Goal: Information Seeking & Learning: Learn about a topic

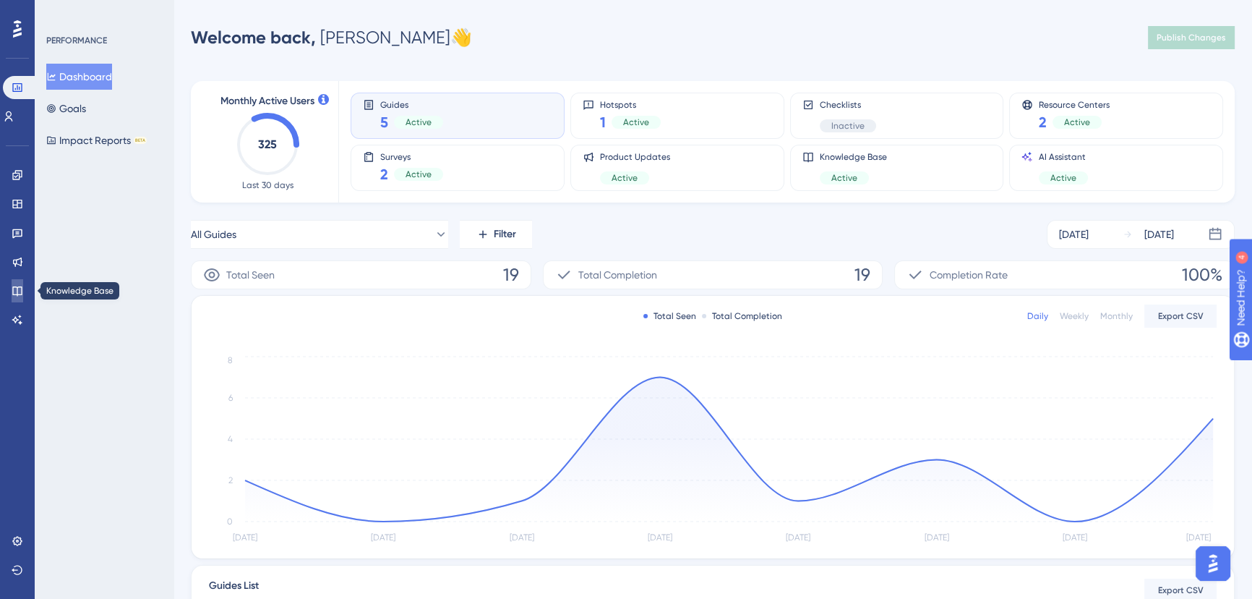
click at [12, 289] on icon at bounding box center [18, 291] width 12 height 12
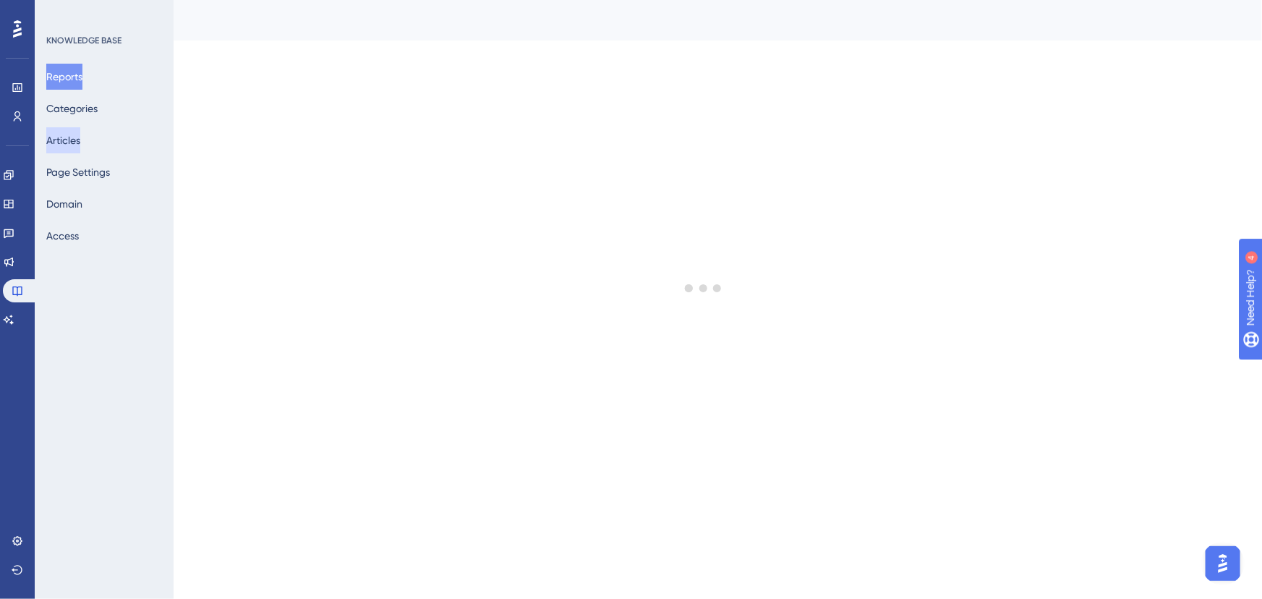
click at [74, 138] on button "Articles" at bounding box center [63, 140] width 34 height 26
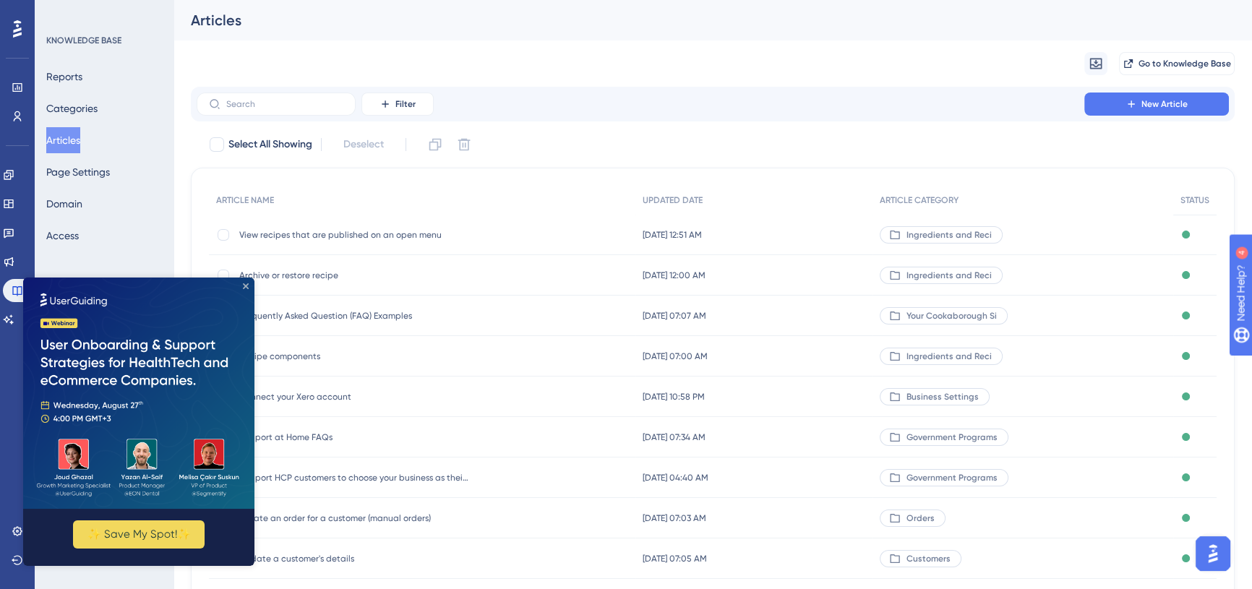
click at [244, 286] on icon "Close Preview" at bounding box center [246, 286] width 6 height 6
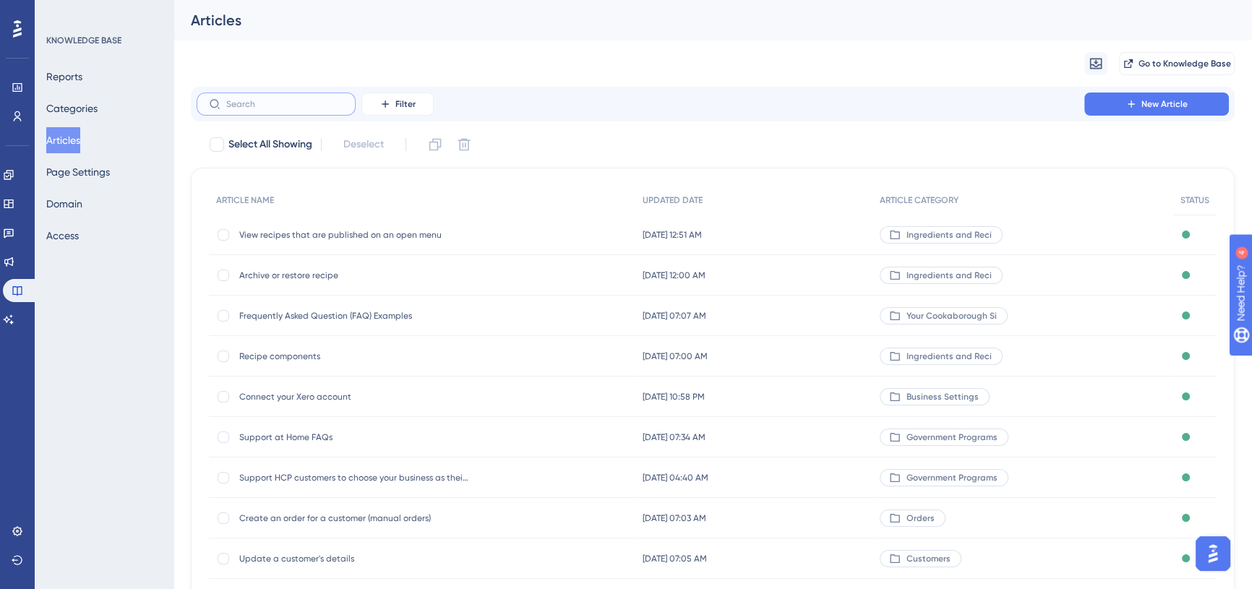
click at [262, 101] on input "text" at bounding box center [284, 104] width 117 height 10
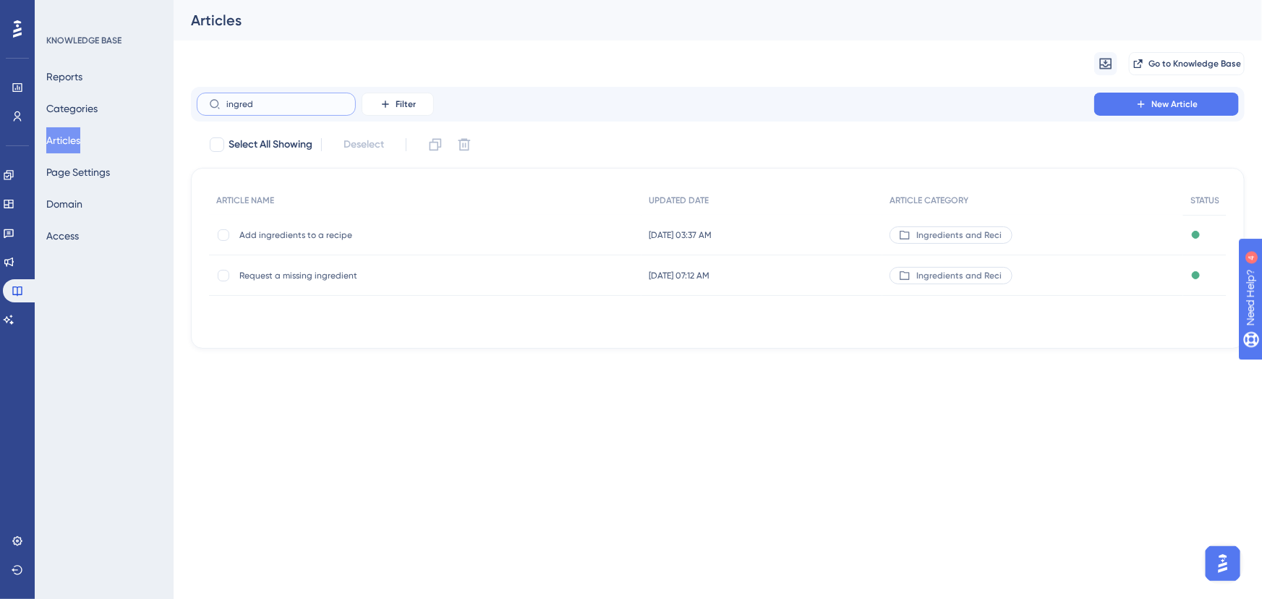
type input "ingred"
click at [309, 239] on span "Add ingredients to a recipe" at bounding box center [354, 235] width 231 height 12
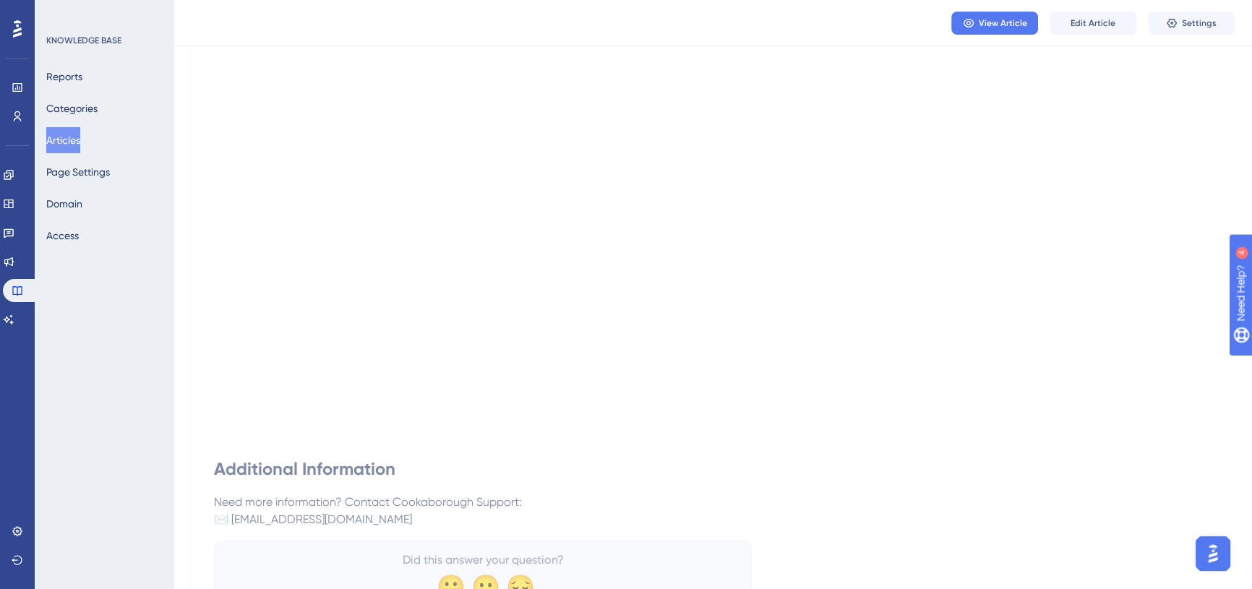
scroll to position [969, 0]
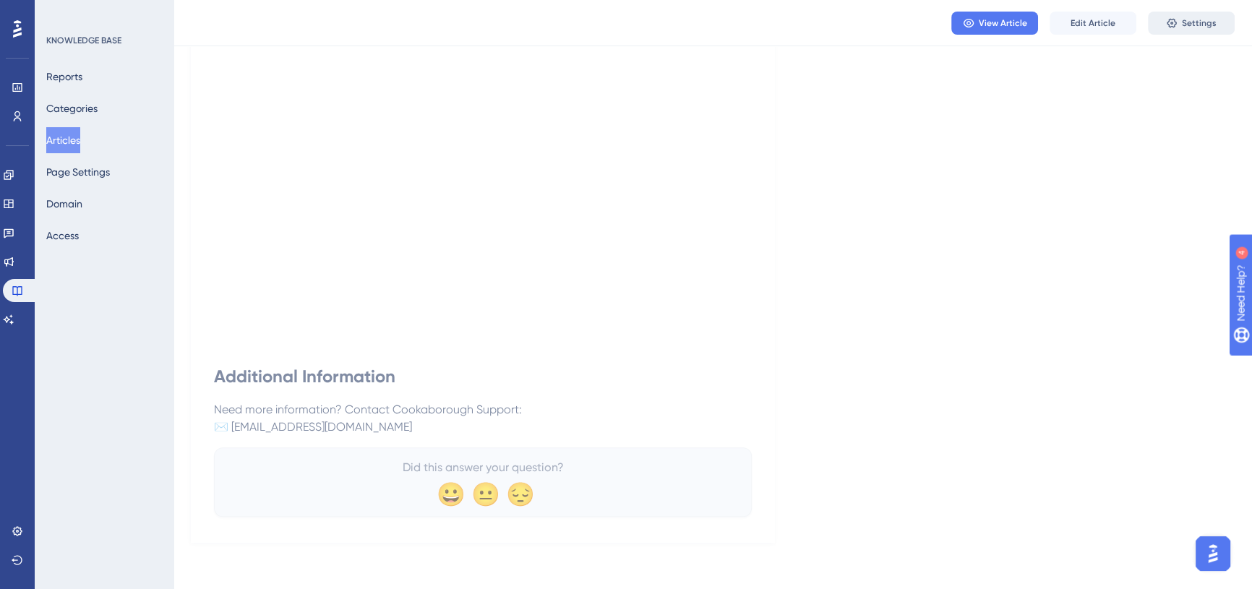
click at [1176, 23] on icon at bounding box center [1171, 22] width 9 height 9
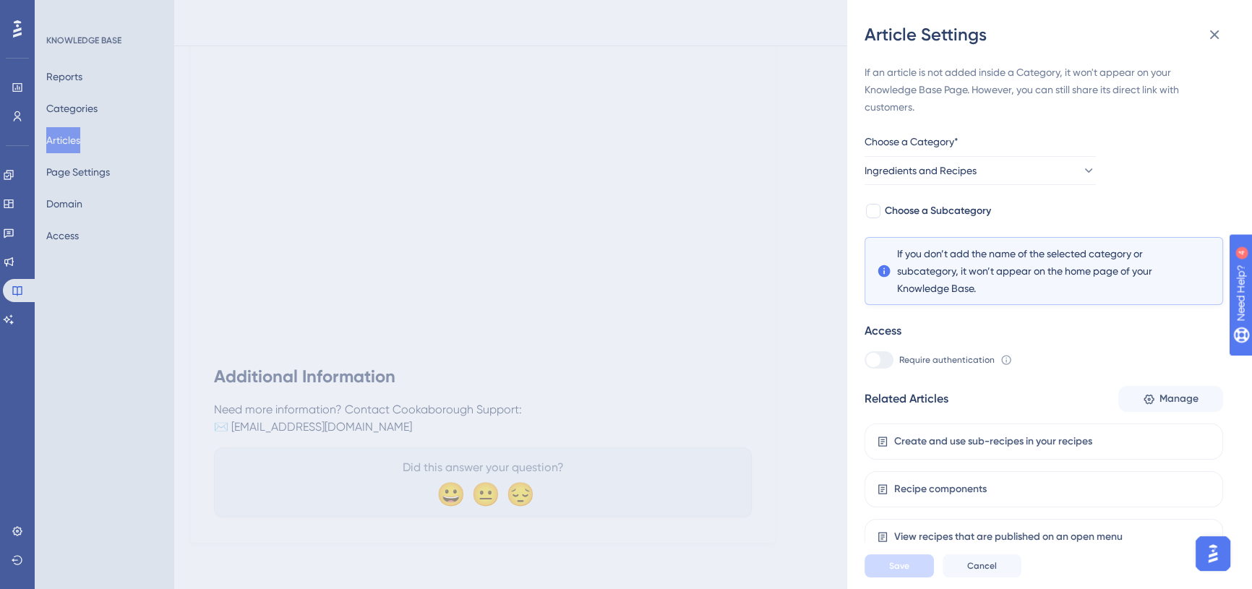
scroll to position [1, 0]
click at [1033, 530] on div "View recipes that are published on an open menu" at bounding box center [1008, 535] width 229 height 17
click at [991, 432] on div "Create and use sub-recipes in your recipes" at bounding box center [993, 440] width 198 height 17
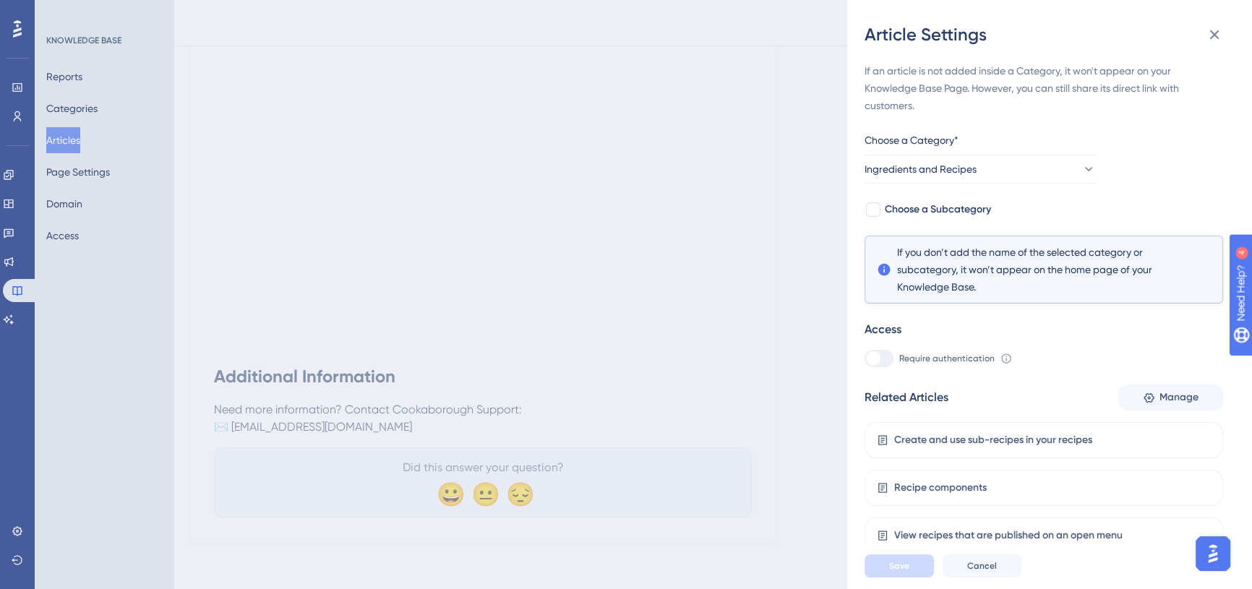
click at [1063, 477] on div "Recipe components" at bounding box center [1044, 488] width 359 height 36
click at [1130, 404] on button "Manage" at bounding box center [1171, 398] width 105 height 26
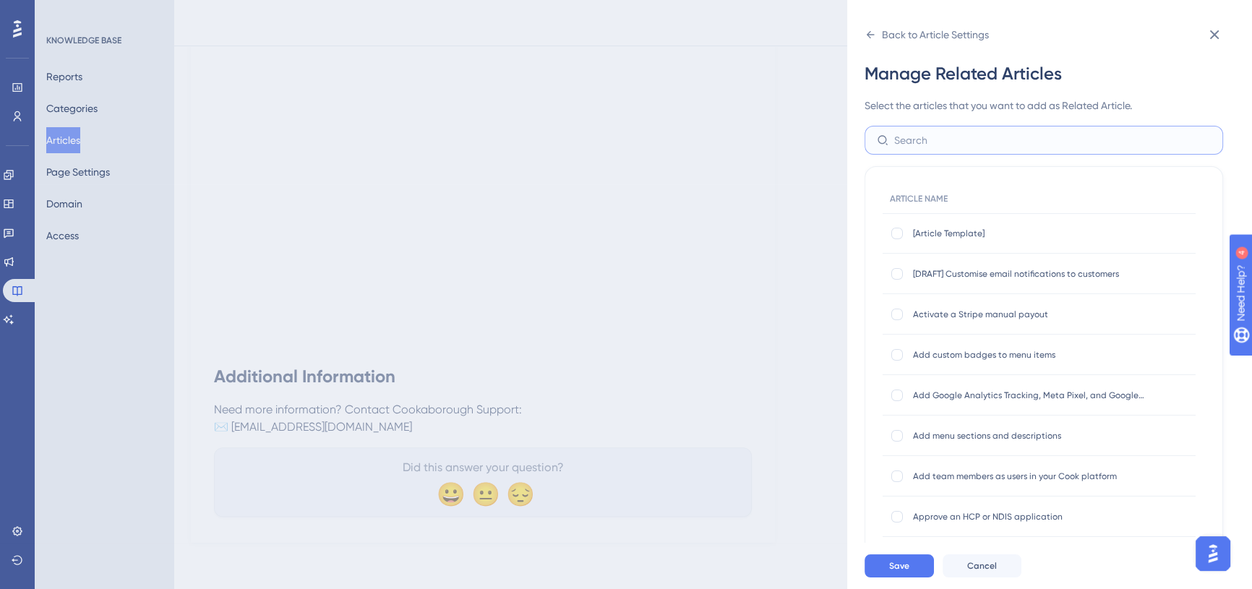
click at [963, 141] on input "text" at bounding box center [1052, 140] width 317 height 16
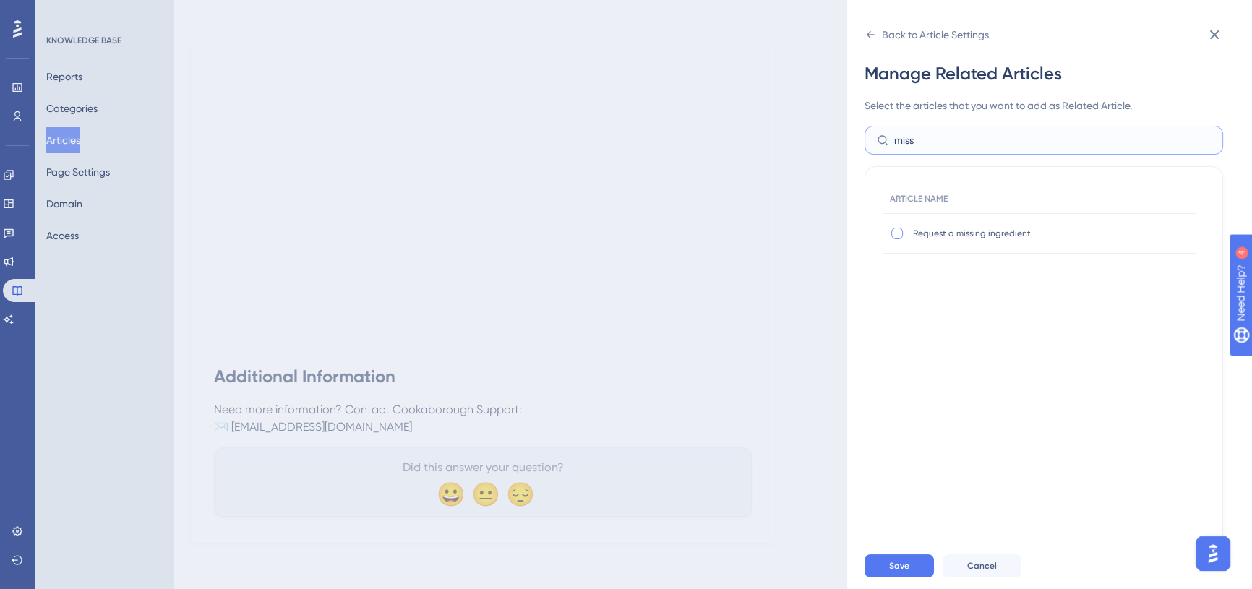
type input "miss"
click at [897, 231] on div at bounding box center [898, 234] width 12 height 12
checkbox input "true"
click at [918, 572] on button "Save" at bounding box center [899, 566] width 69 height 23
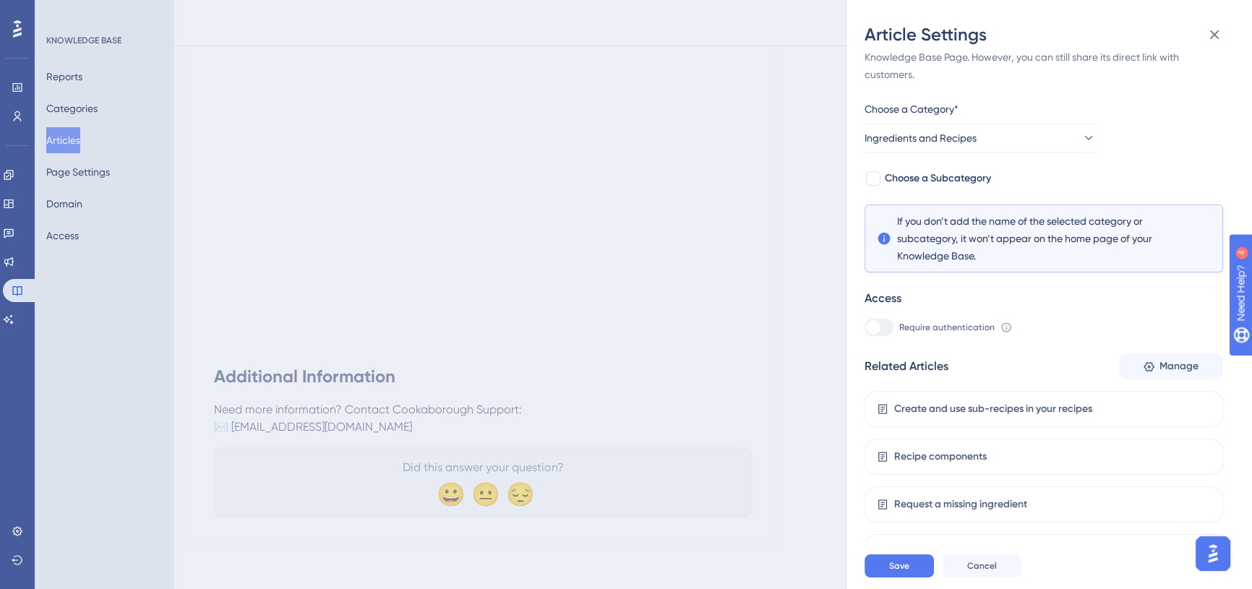
scroll to position [49, 0]
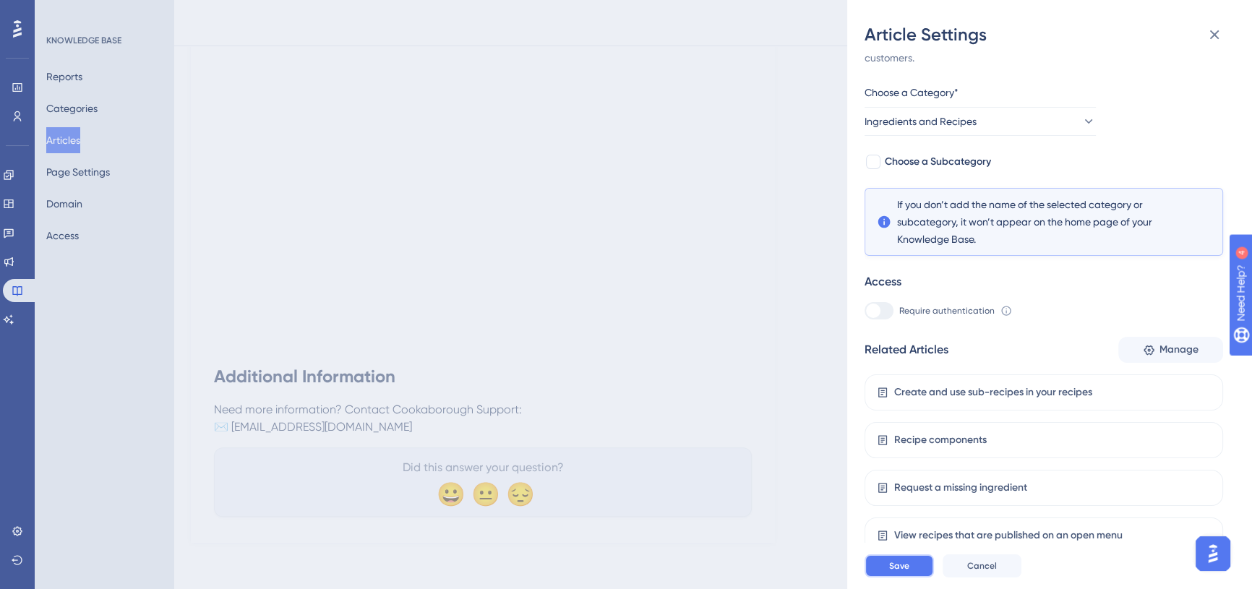
click at [915, 573] on button "Save" at bounding box center [899, 566] width 69 height 23
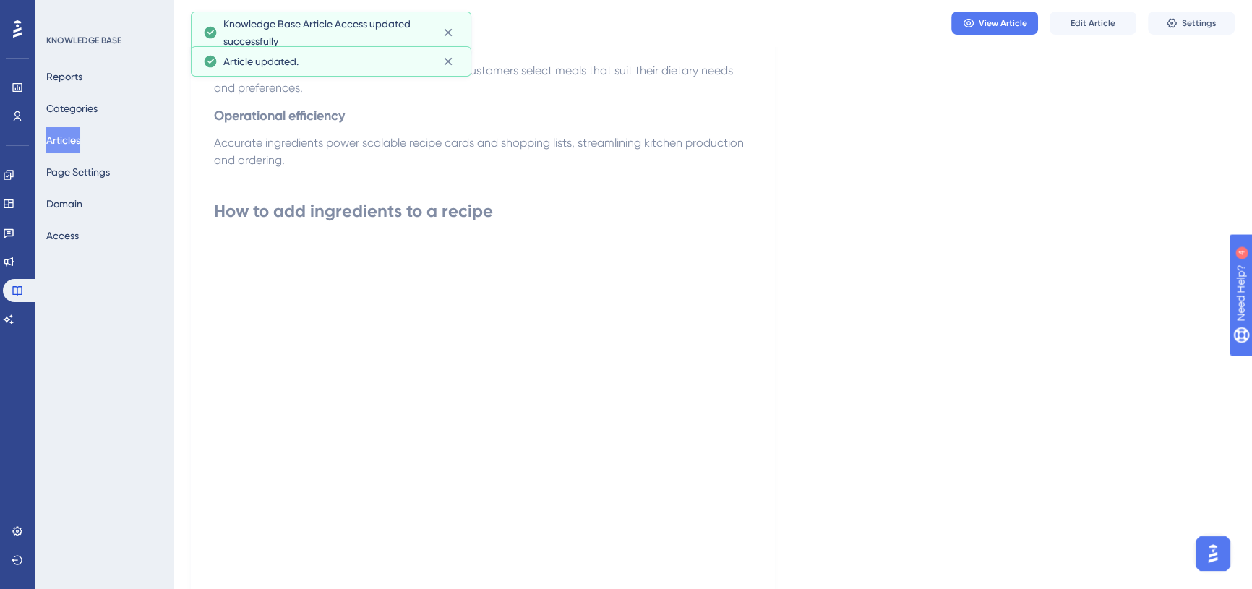
scroll to position [0, 0]
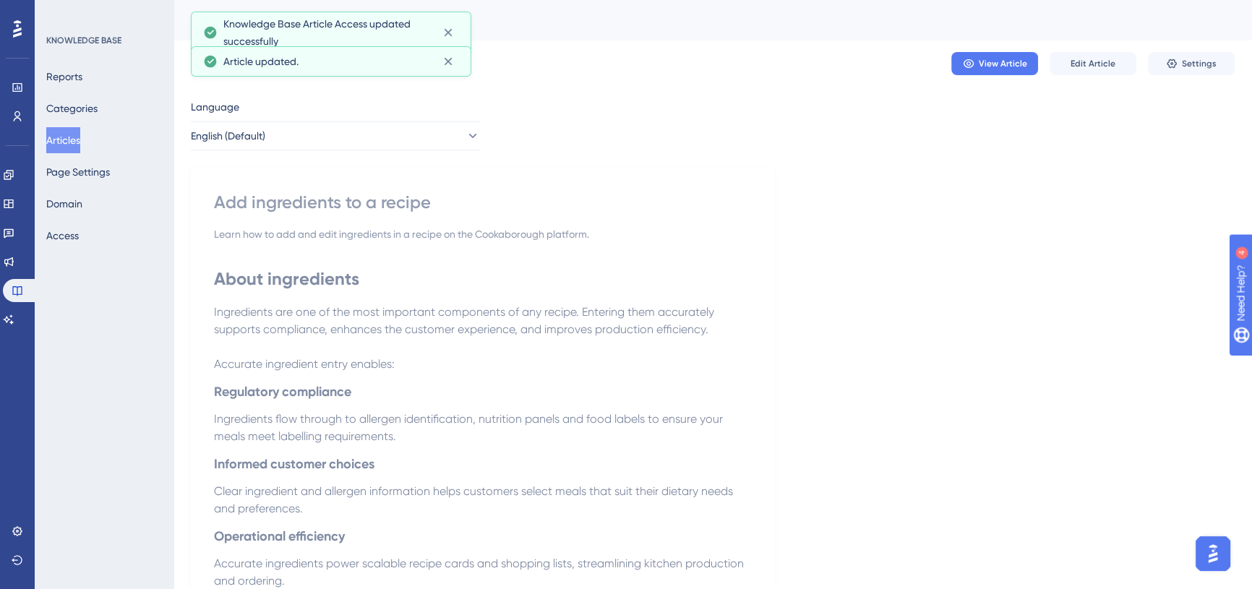
click at [77, 142] on button "Articles" at bounding box center [63, 140] width 34 height 26
